Goal: Information Seeking & Learning: Learn about a topic

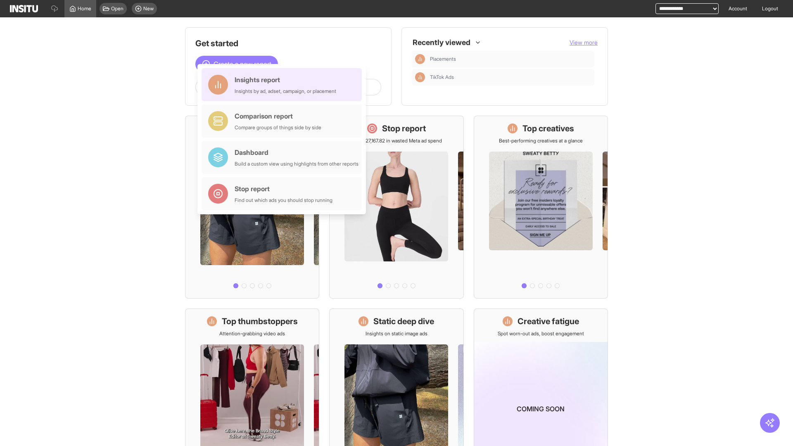
click at [284, 85] on div "Insights report Insights by ad, adset, campaign, or placement" at bounding box center [286, 85] width 102 height 20
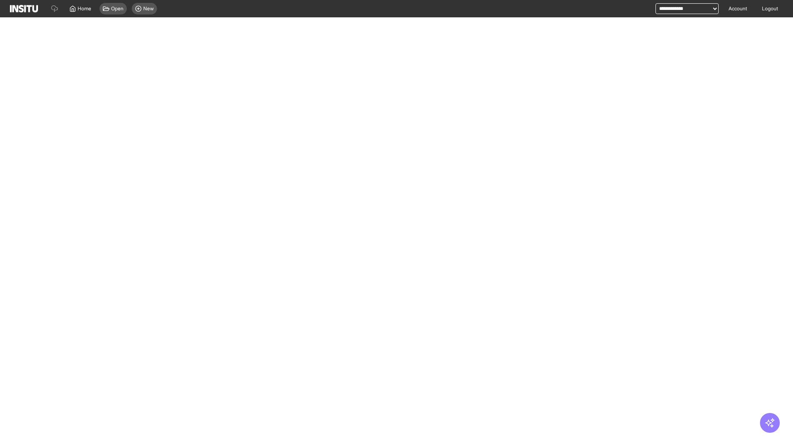
select select "**"
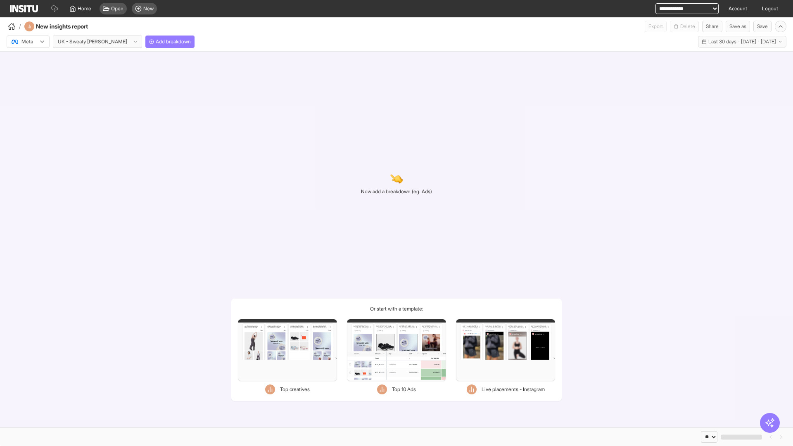
click at [28, 42] on div at bounding box center [22, 42] width 23 height 8
click at [28, 59] on span "Meta" at bounding box center [27, 59] width 11 height 7
click at [156, 42] on span "Add breakdown" at bounding box center [173, 41] width 35 height 7
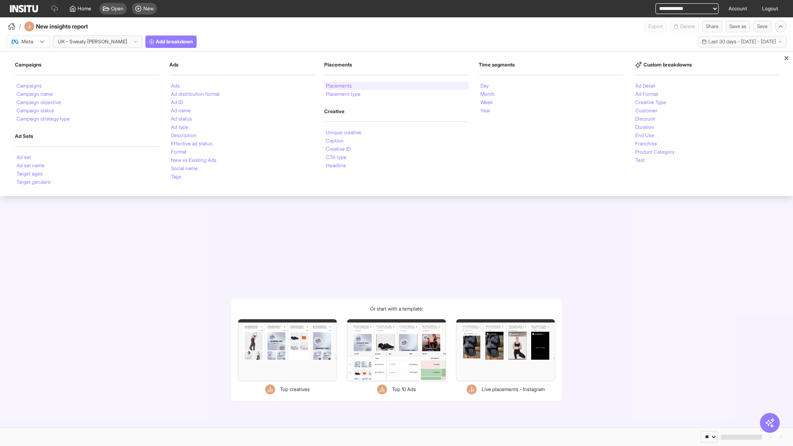
click at [339, 86] on li "Placements" at bounding box center [339, 85] width 26 height 5
